Goal: Information Seeking & Learning: Learn about a topic

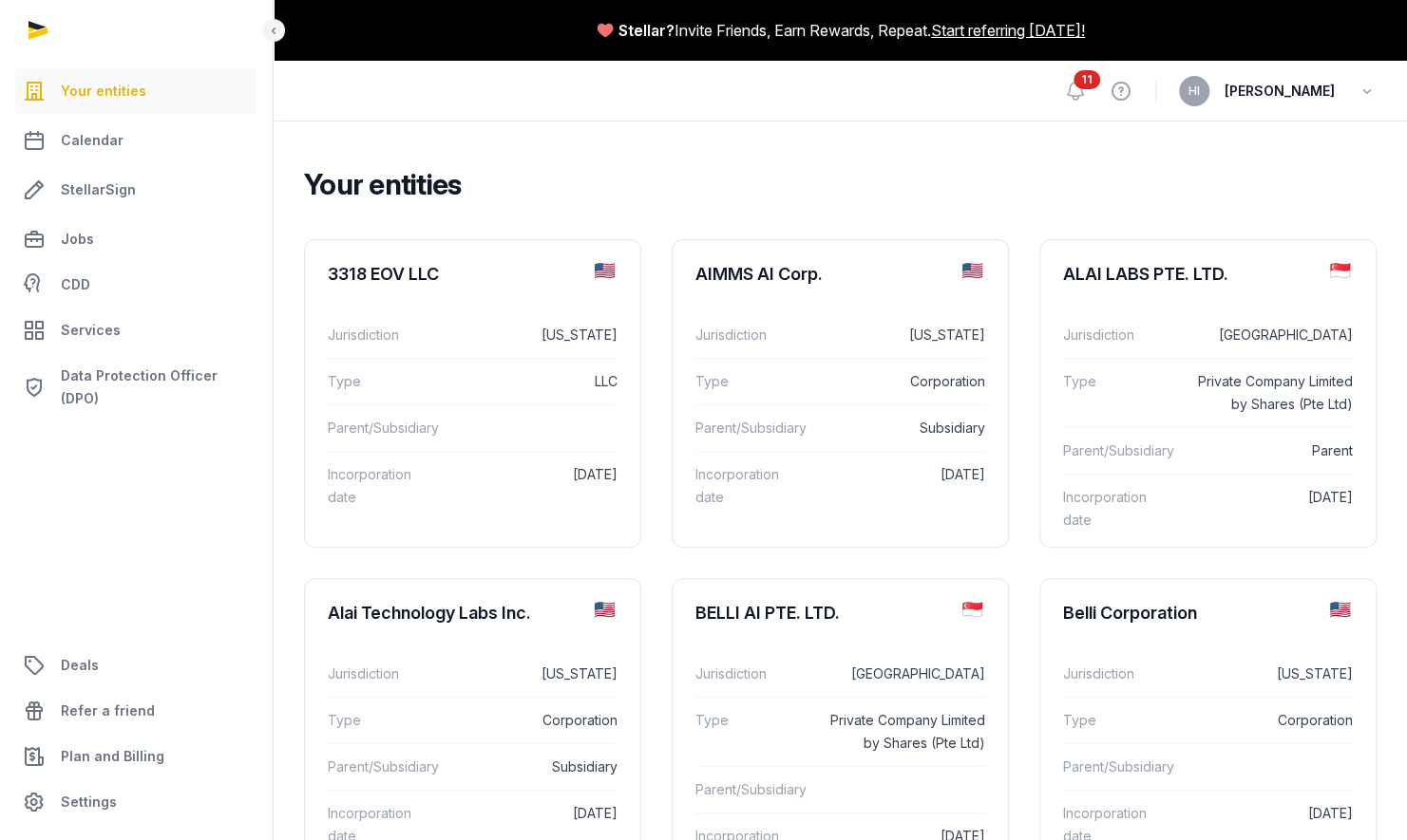
scroll to position [735, 0]
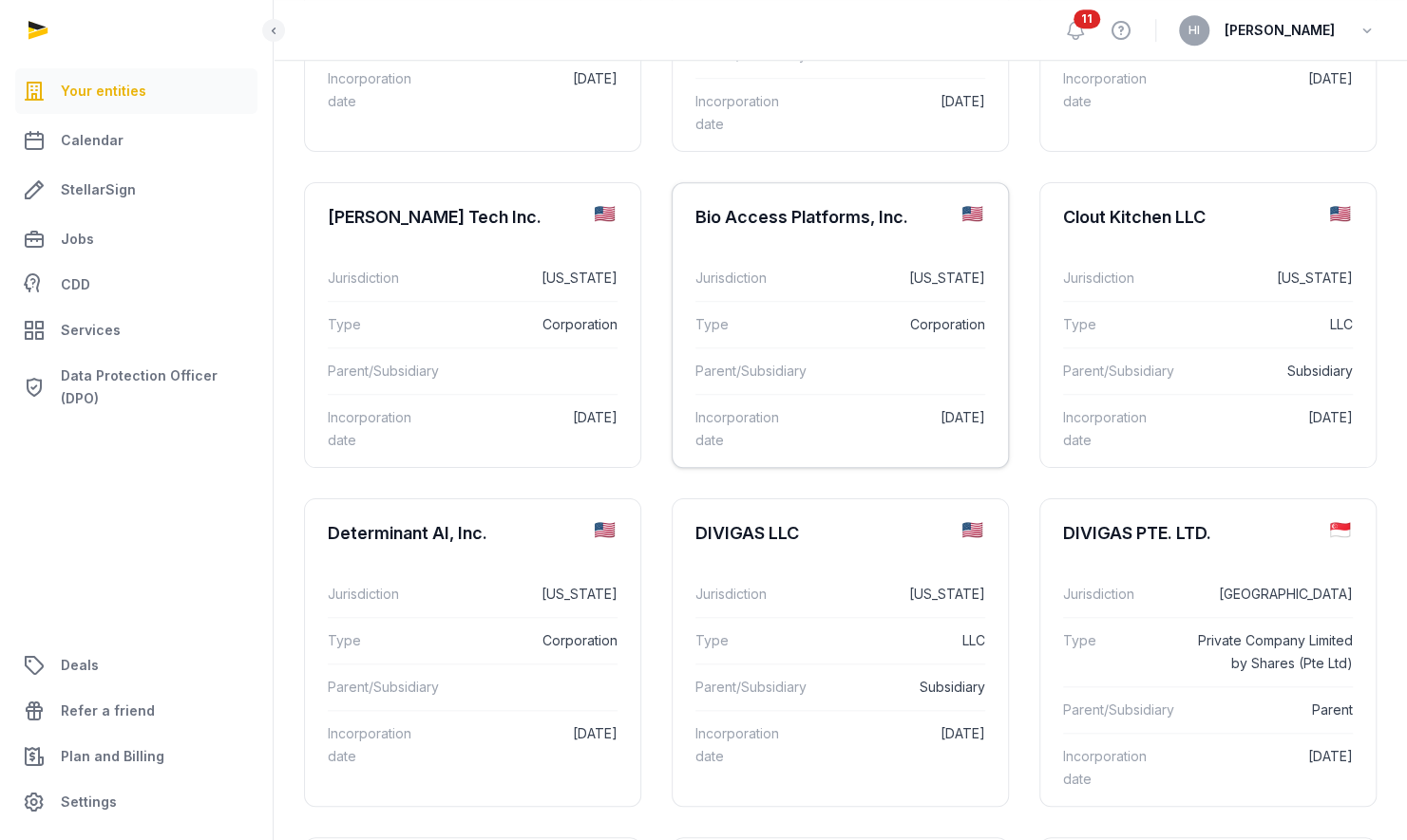
click at [832, 260] on div "Jurisdiction [US_STATE]" at bounding box center [840, 278] width 289 height 46
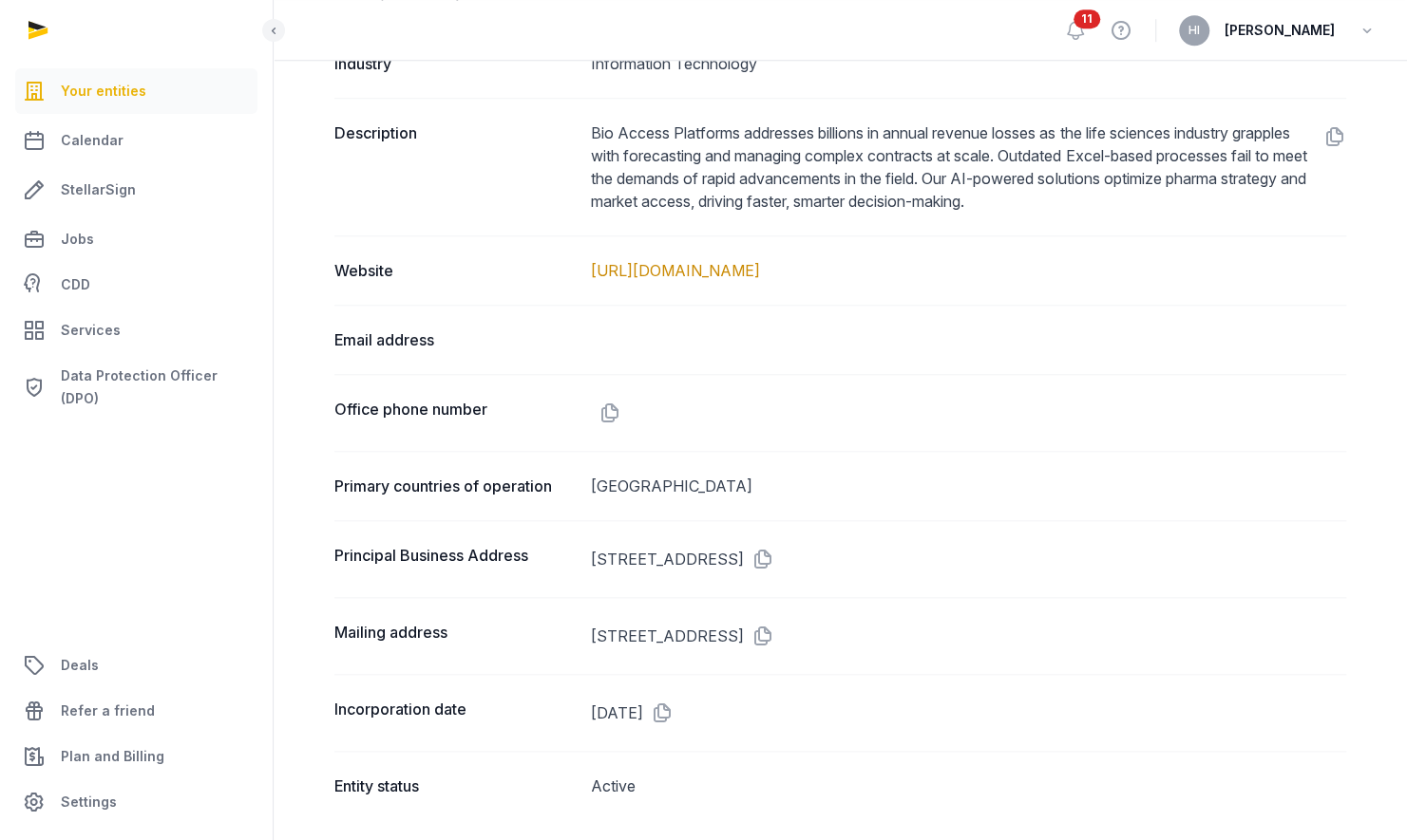
scroll to position [891, 0]
click at [758, 271] on link "[URL][DOMAIN_NAME]" at bounding box center [675, 272] width 169 height 19
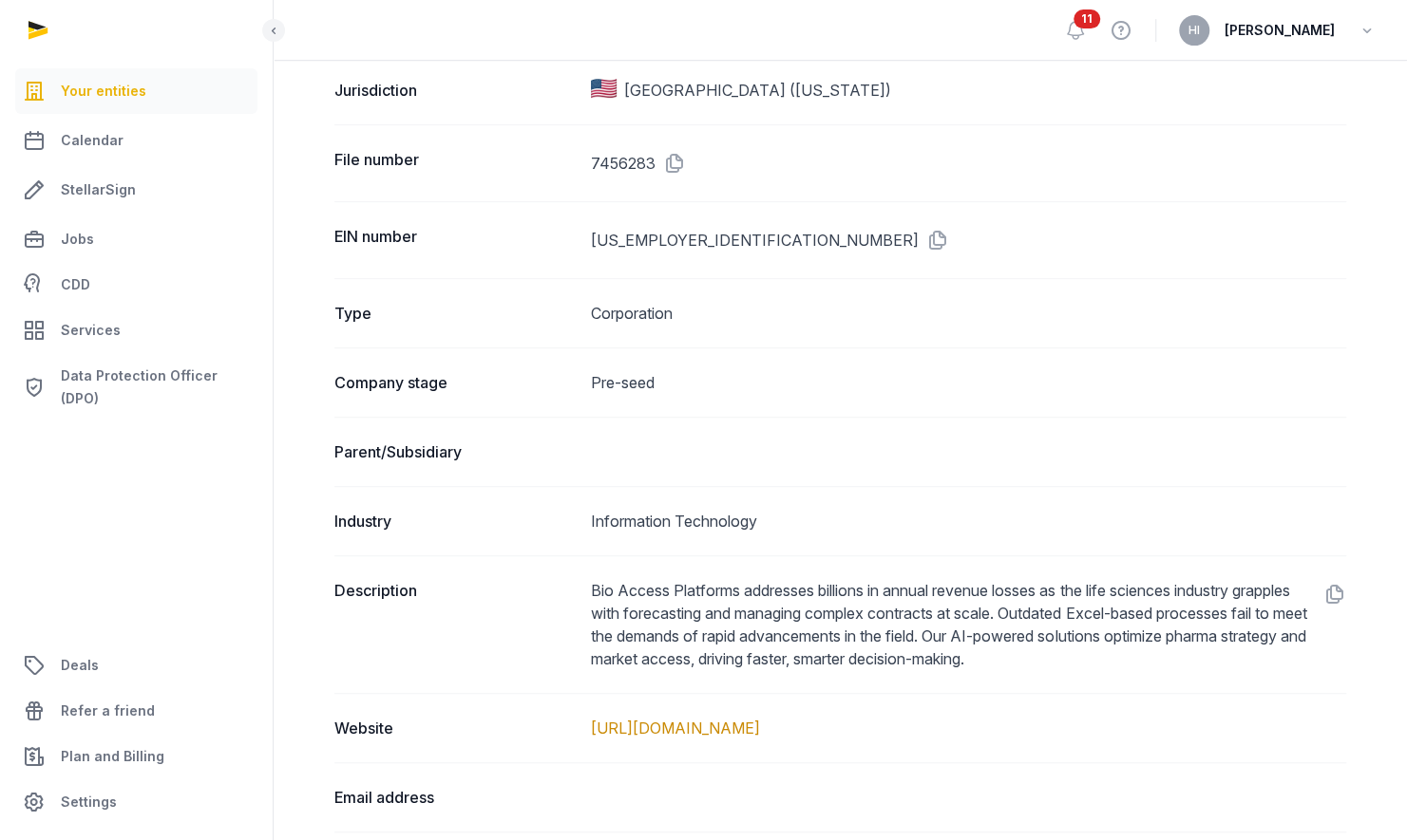
scroll to position [0, 0]
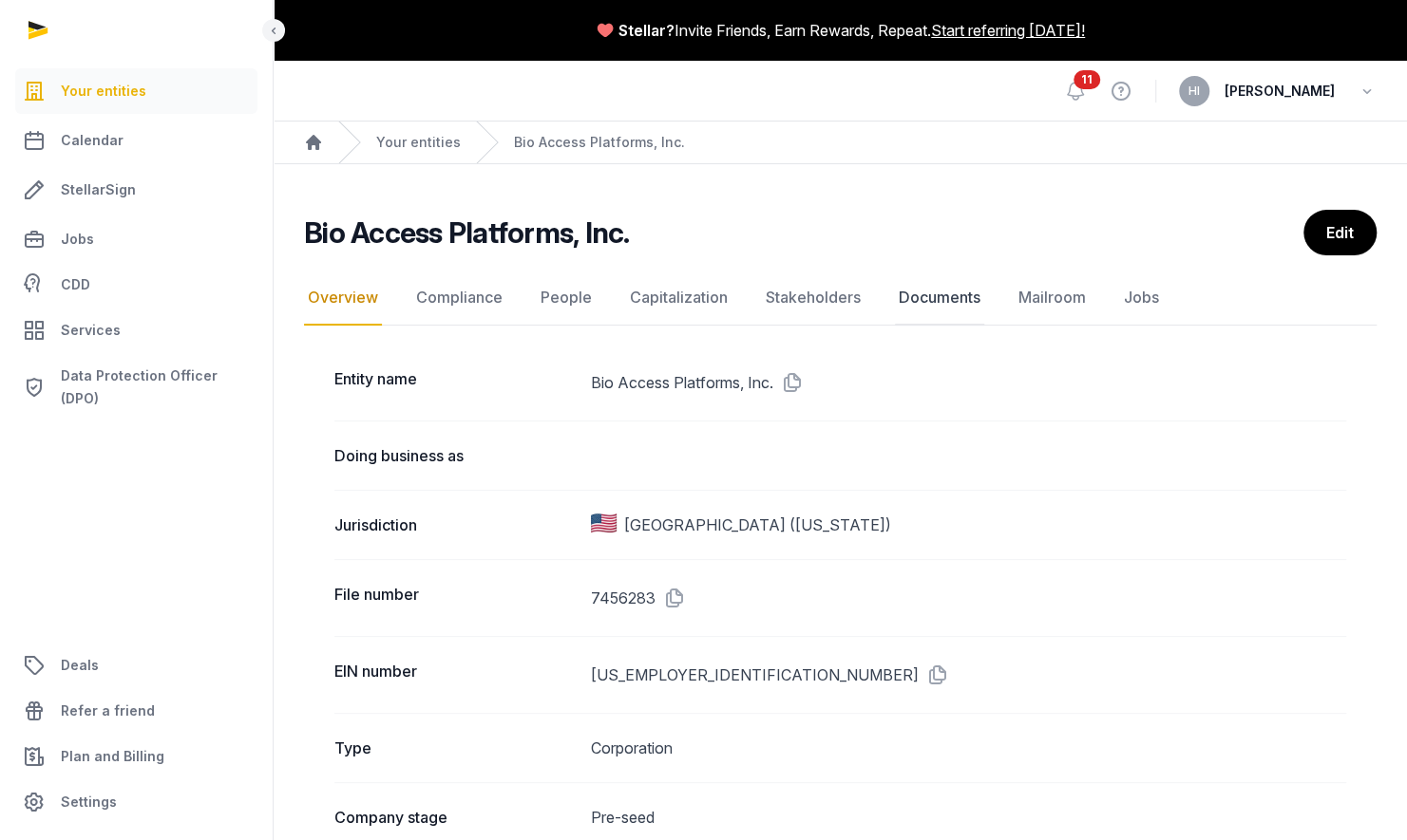
click at [933, 294] on link "Documents" at bounding box center [939, 297] width 89 height 55
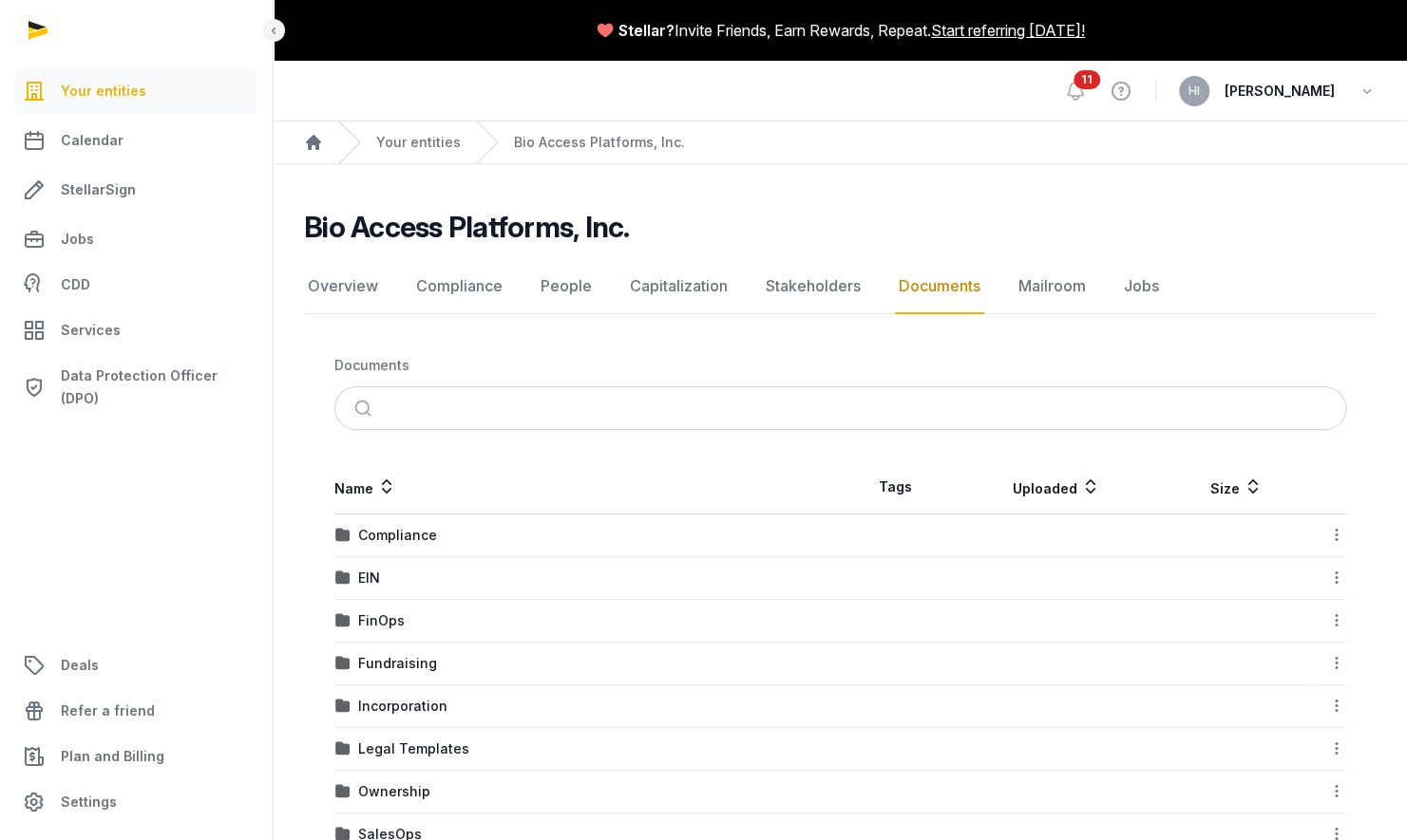
scroll to position [177, 0]
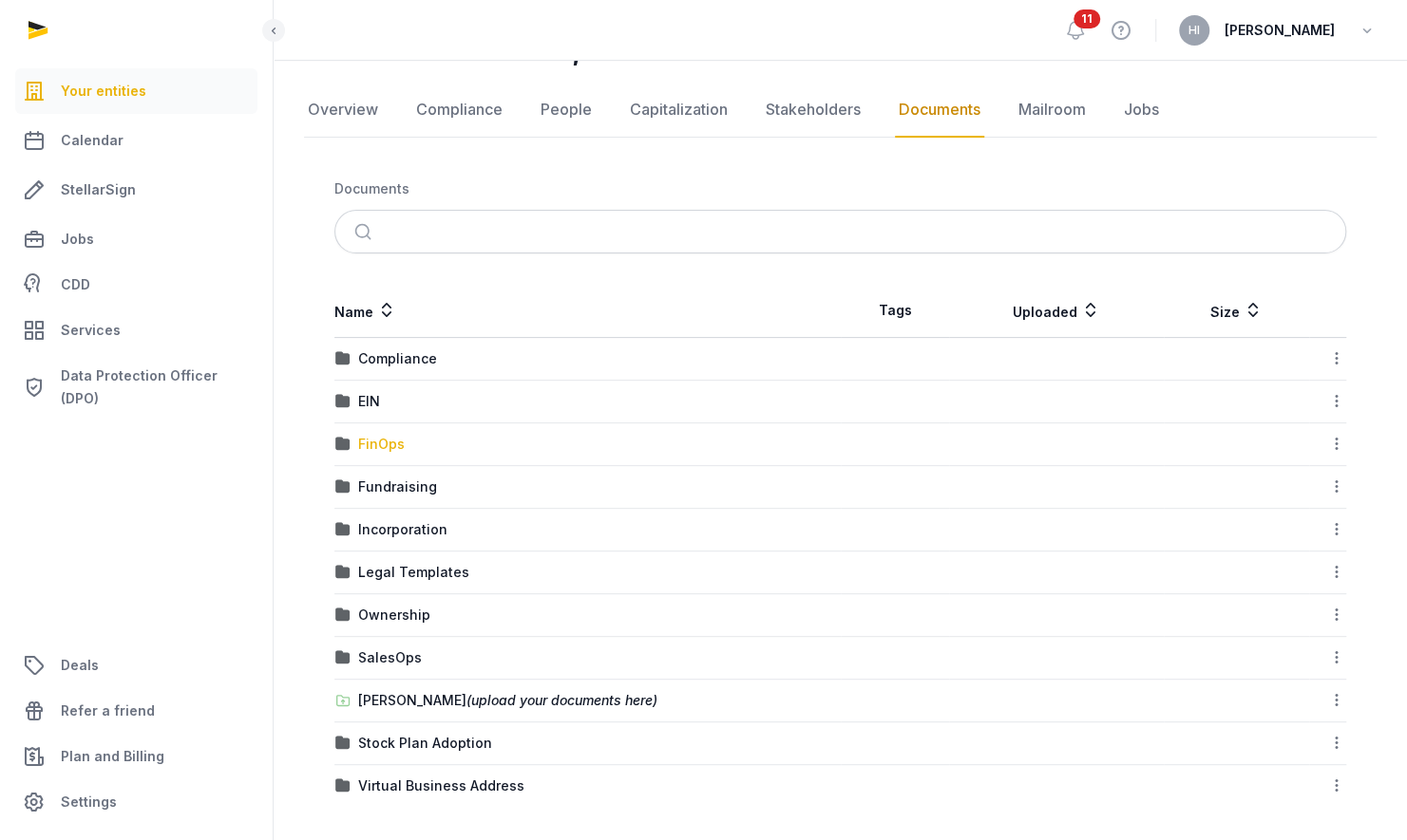
click at [385, 436] on div "FinOps" at bounding box center [381, 444] width 47 height 19
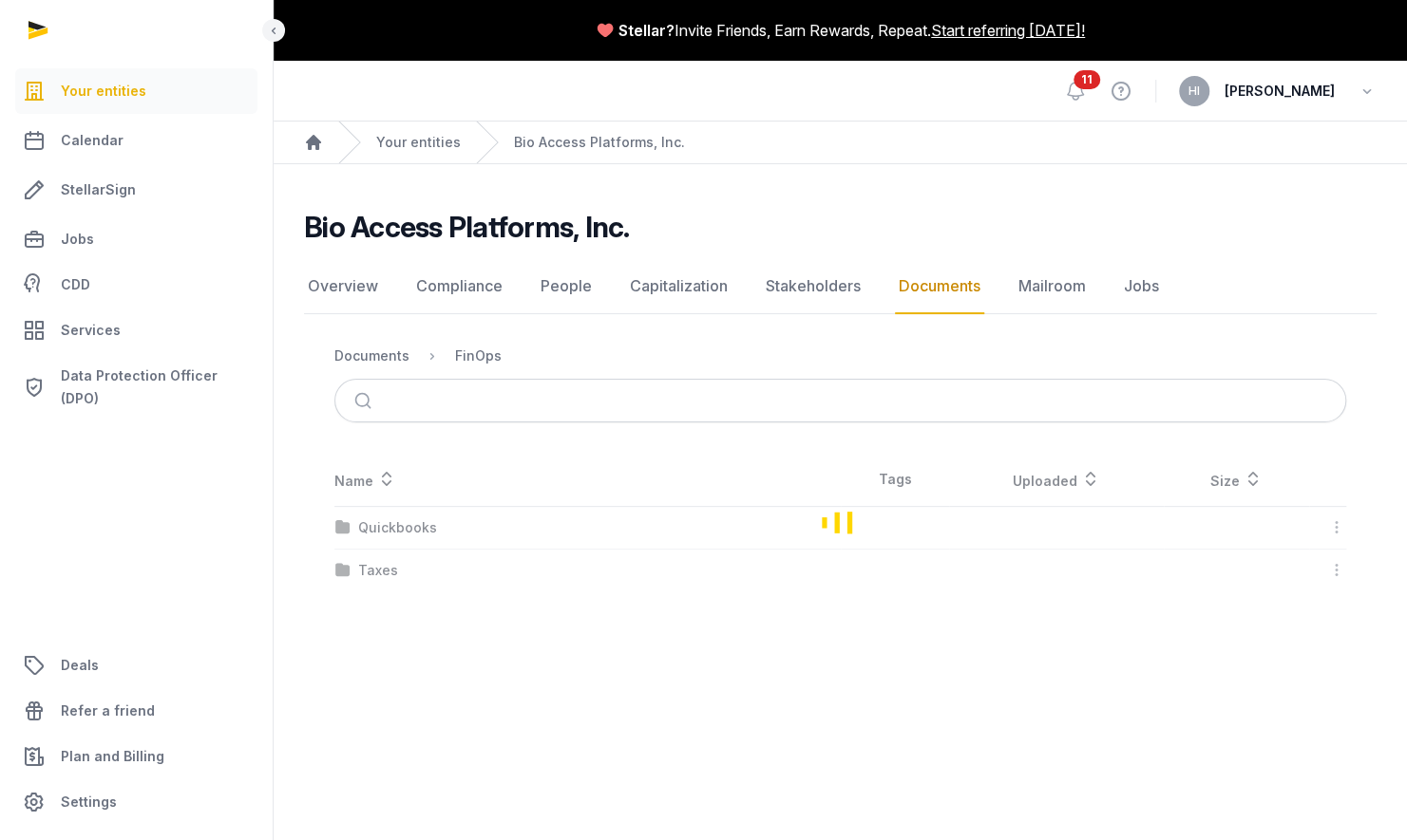
scroll to position [0, 0]
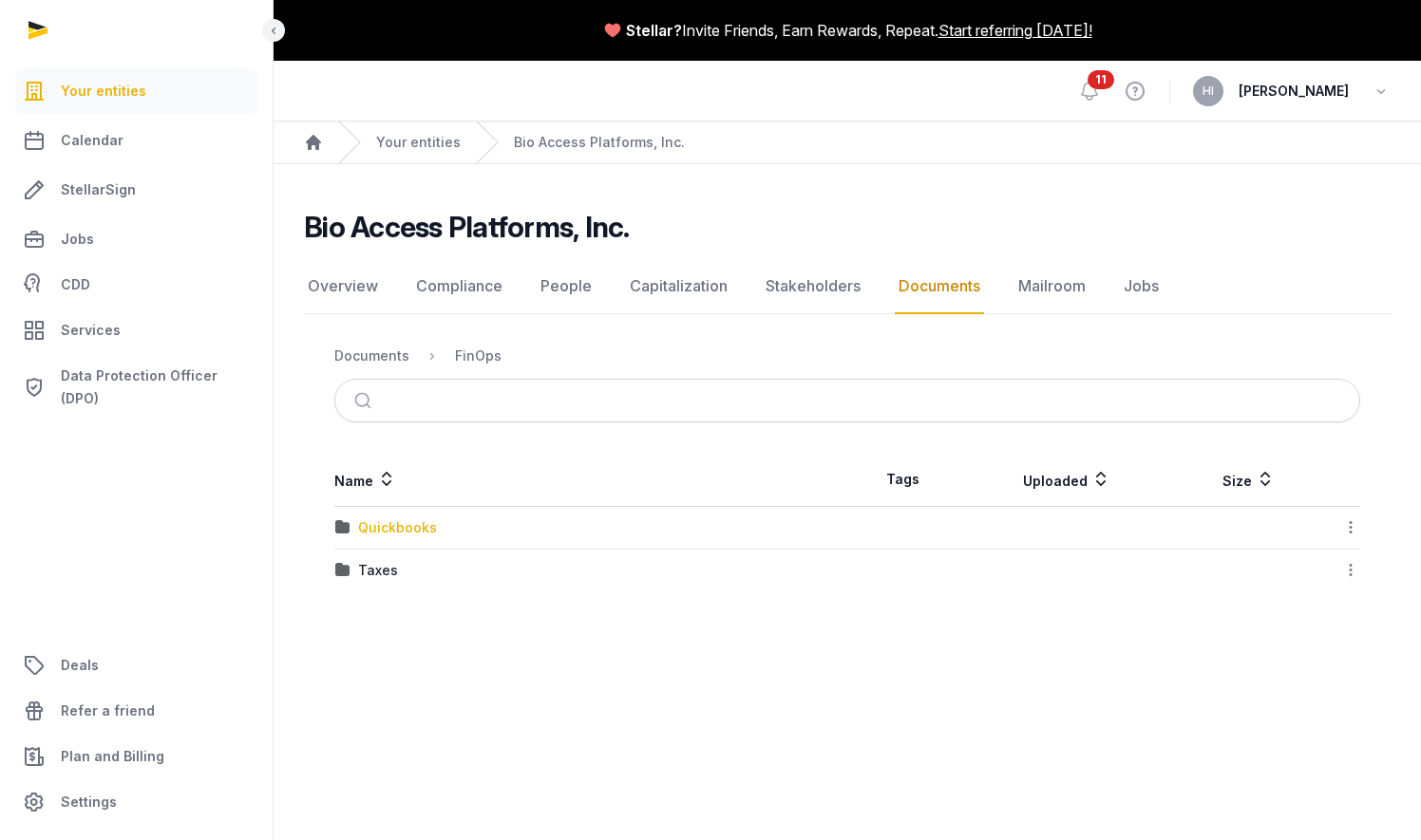
click at [385, 519] on div "Quickbooks" at bounding box center [397, 528] width 79 height 19
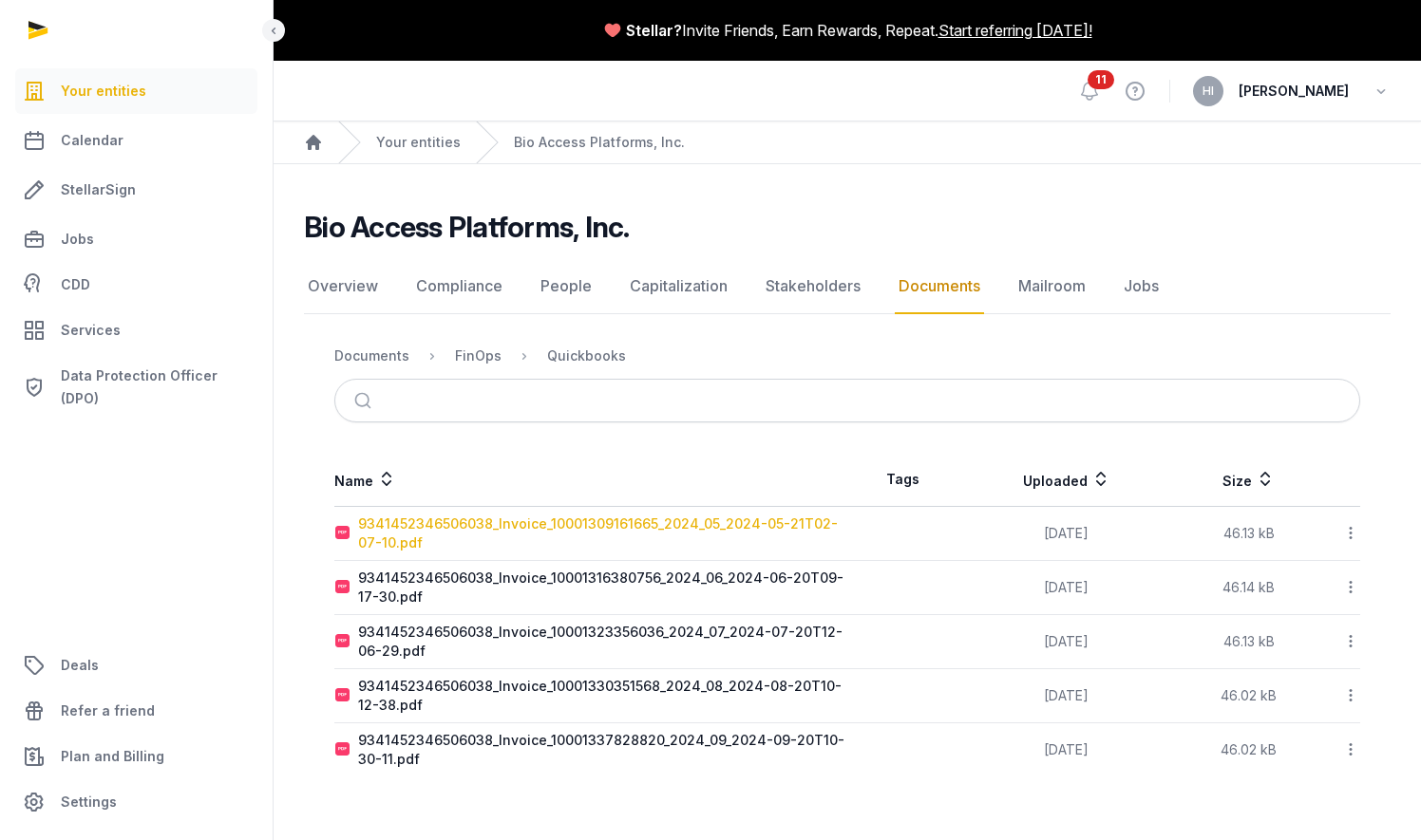
click at [676, 521] on div "9341452346506038_Invoice_10001309161665_2024_05_2024-05-21T02-07-10.pdf" at bounding box center [602, 534] width 488 height 38
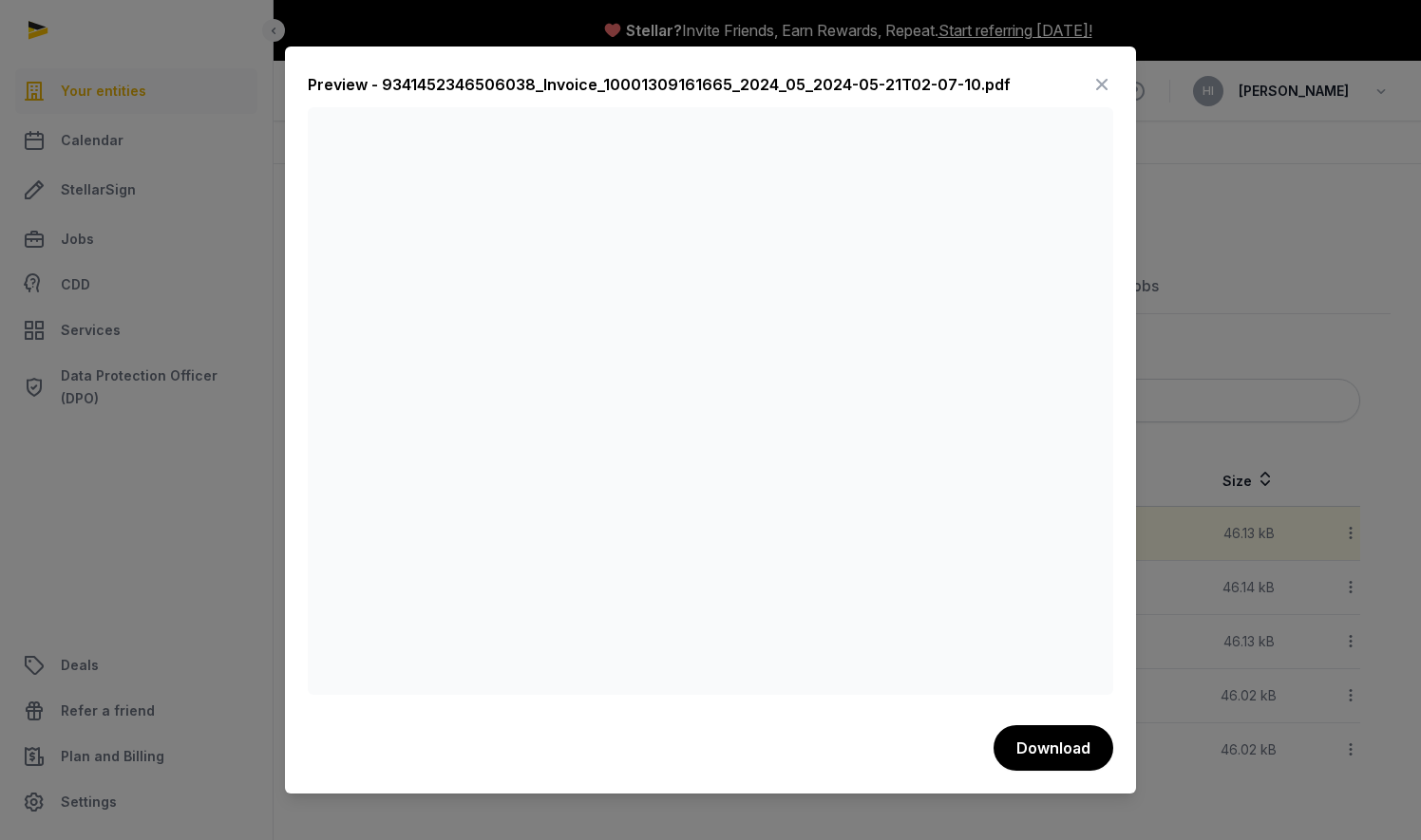
click at [1112, 84] on icon at bounding box center [1102, 84] width 23 height 30
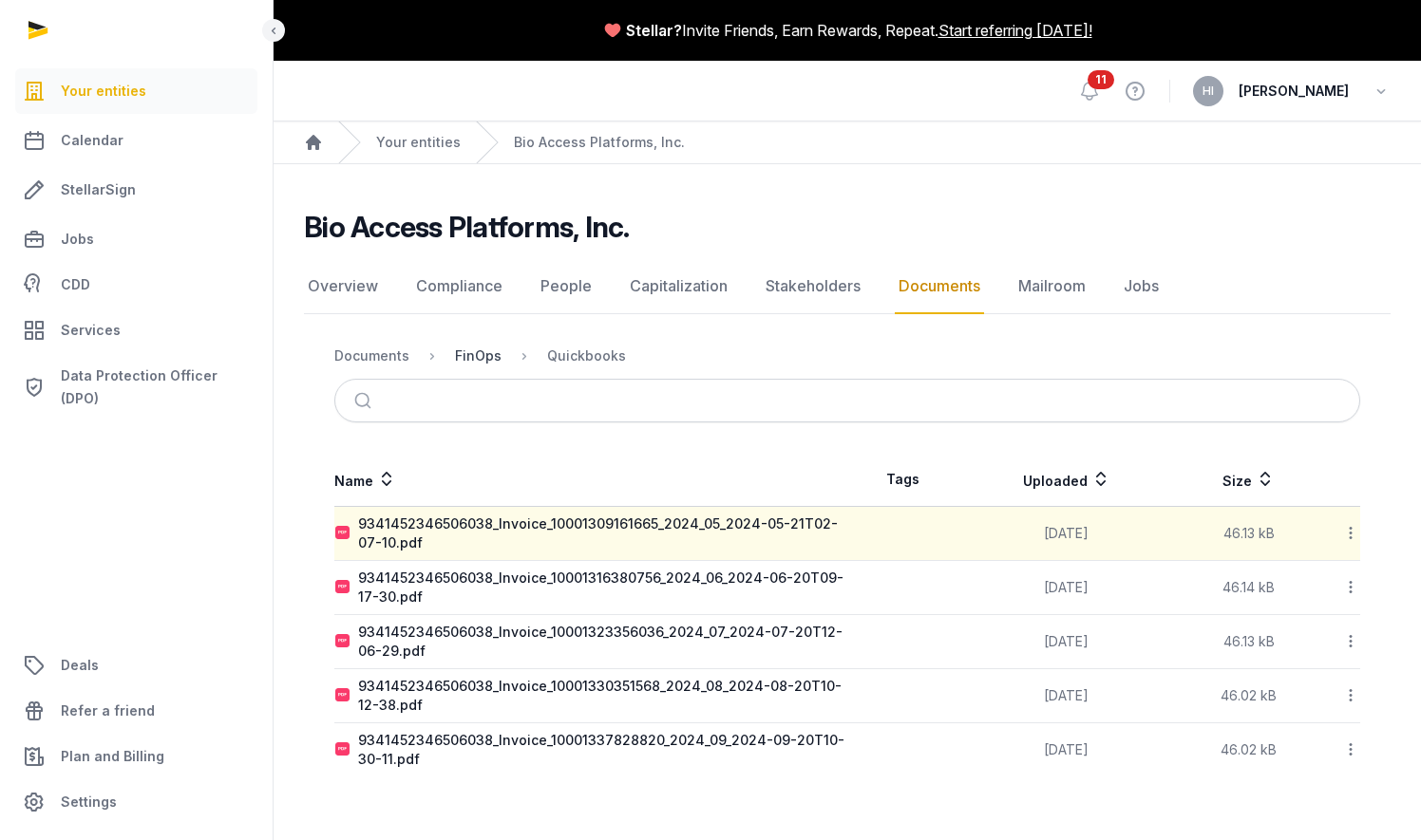
click at [473, 360] on div "FinOps" at bounding box center [478, 355] width 47 height 19
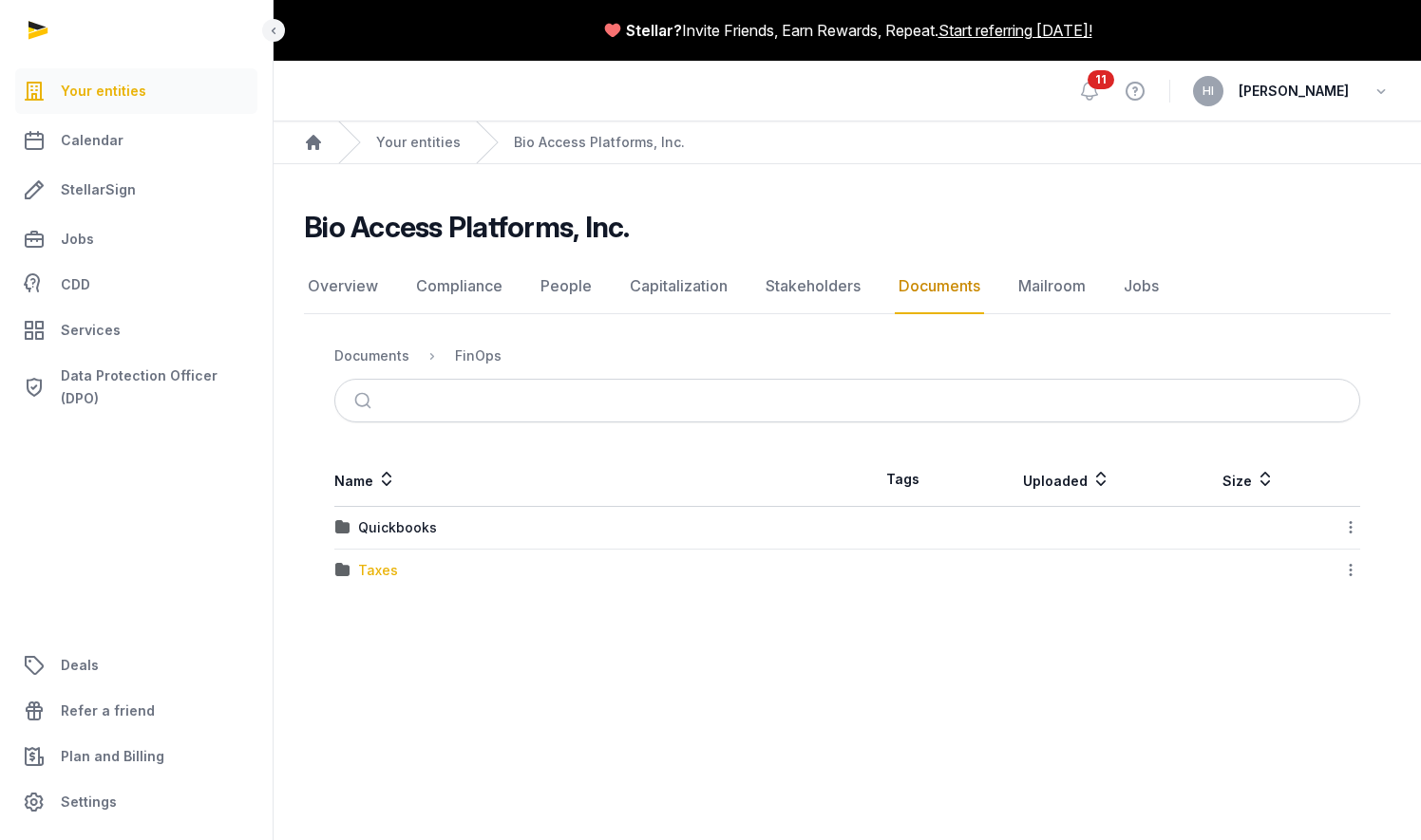
click at [370, 566] on div "Taxes" at bounding box center [378, 571] width 40 height 19
click at [391, 523] on div "Federal" at bounding box center [382, 528] width 49 height 19
click at [469, 277] on link "Compliance" at bounding box center [459, 286] width 94 height 55
